Goal: Find contact information: Find contact information

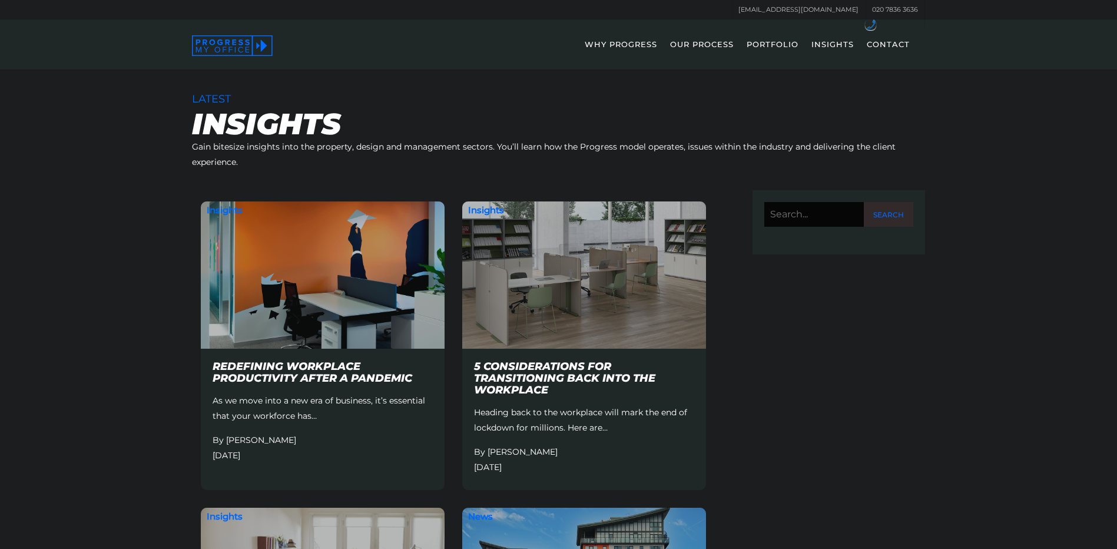
click at [885, 46] on link "CONTACT" at bounding box center [888, 52] width 55 height 34
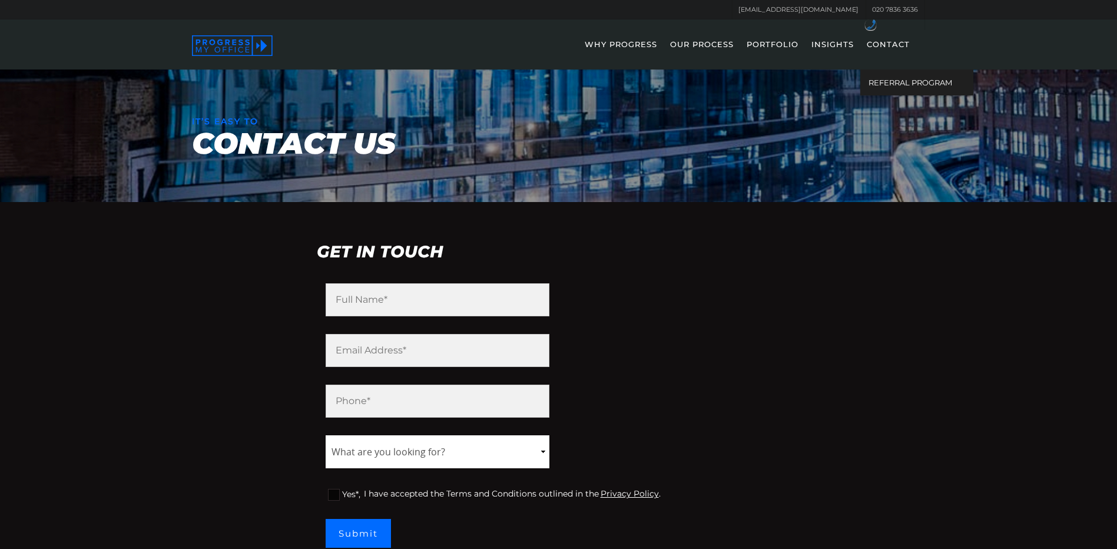
click at [891, 39] on link "CONTACT" at bounding box center [888, 52] width 55 height 34
